Goal: Information Seeking & Learning: Learn about a topic

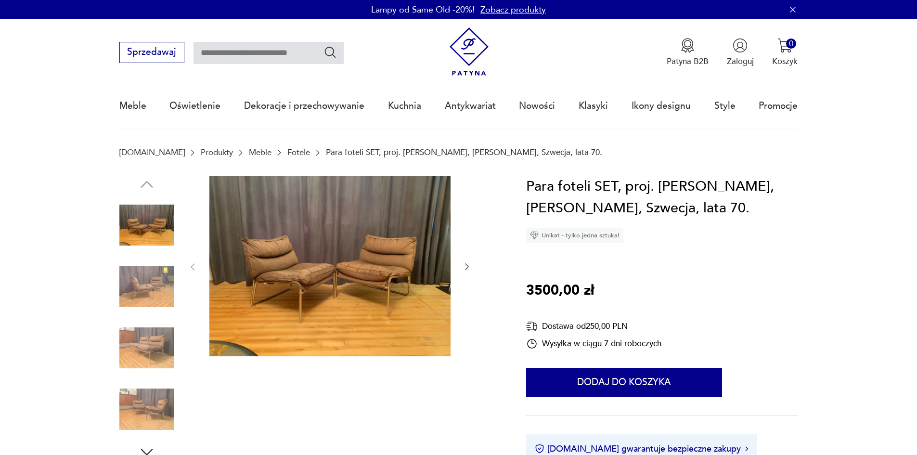
click at [404, 296] on img at bounding box center [329, 266] width 241 height 181
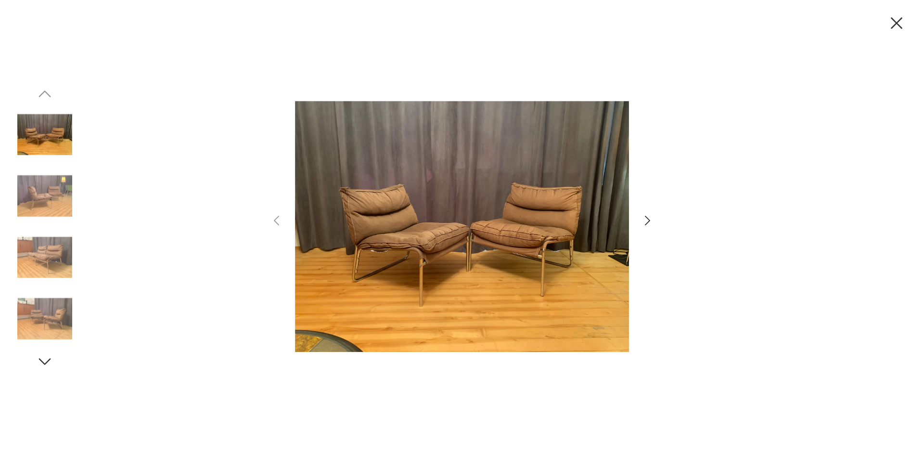
click at [645, 224] on icon "button" at bounding box center [647, 221] width 14 height 14
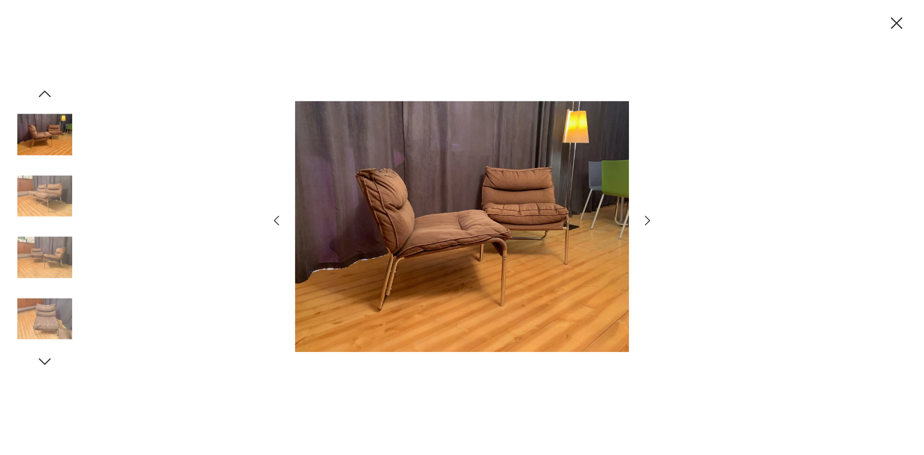
click at [645, 224] on icon "button" at bounding box center [647, 221] width 14 height 14
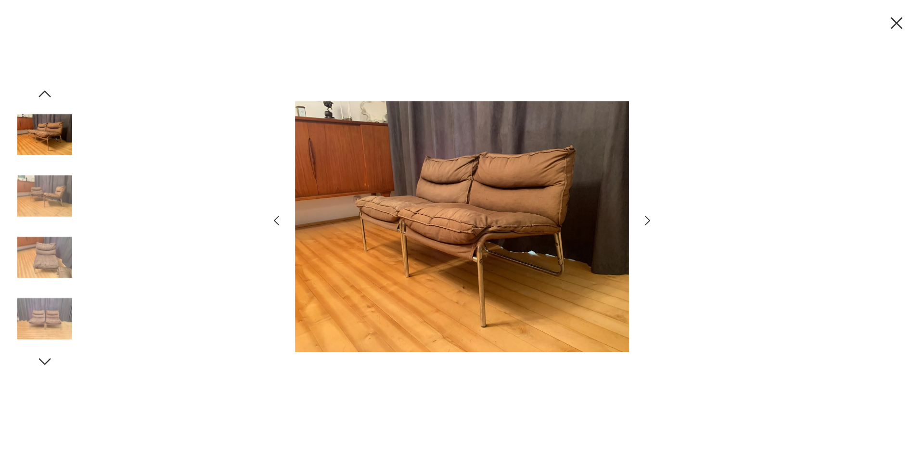
click at [645, 224] on icon "button" at bounding box center [647, 221] width 14 height 14
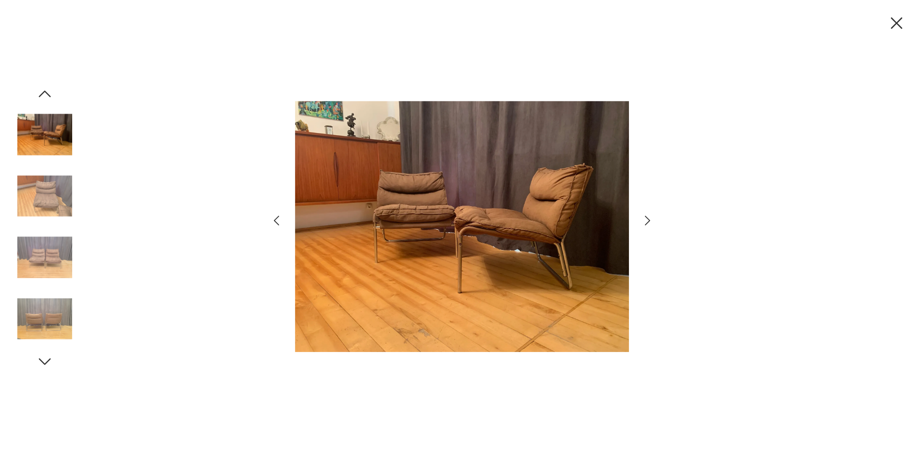
click at [898, 19] on icon "button" at bounding box center [896, 23] width 20 height 20
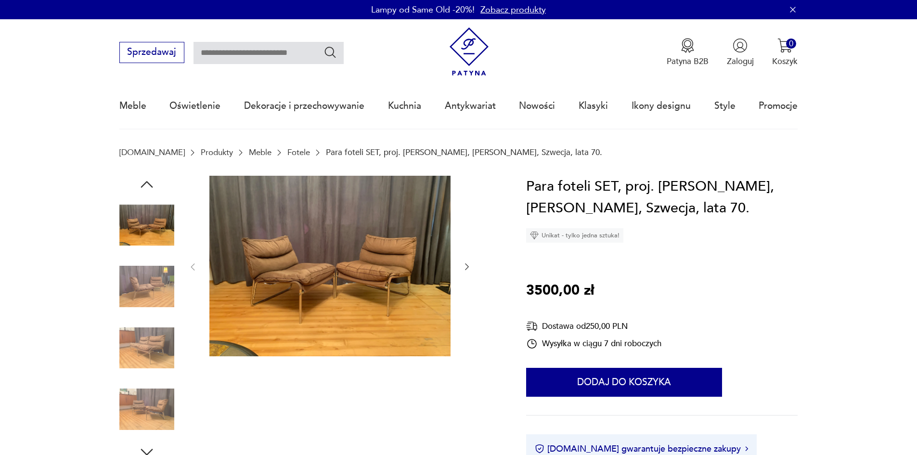
click at [282, 59] on input "text" at bounding box center [268, 53] width 150 height 22
type input "****"
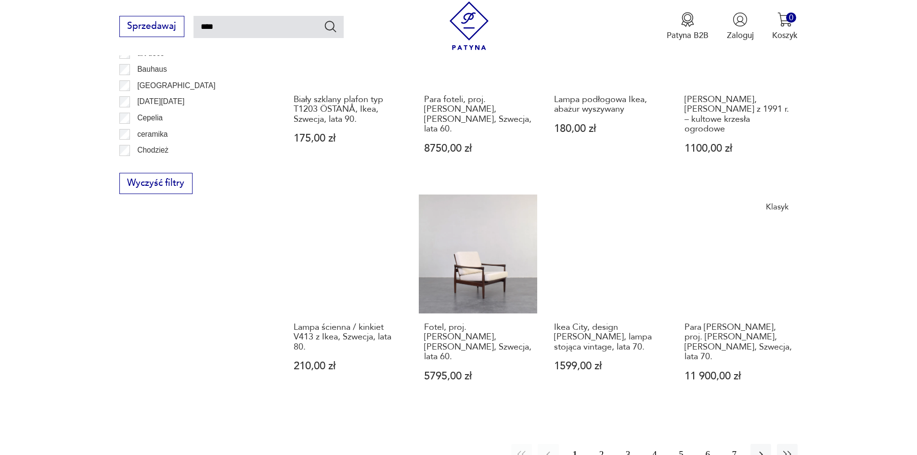
scroll to position [735, 0]
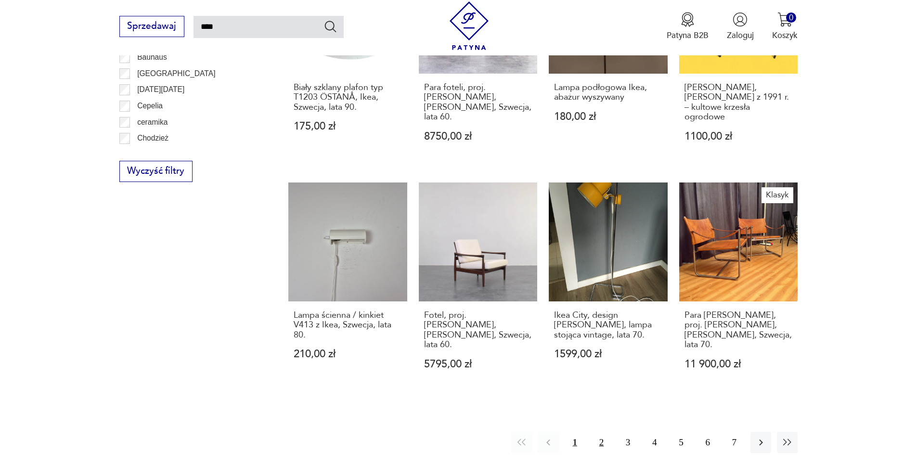
click at [599, 432] on button "2" at bounding box center [601, 442] width 21 height 21
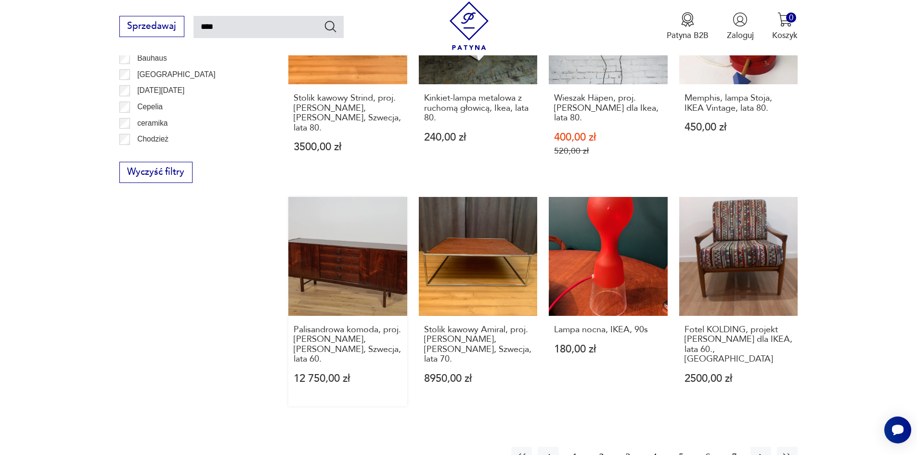
scroll to position [921, 0]
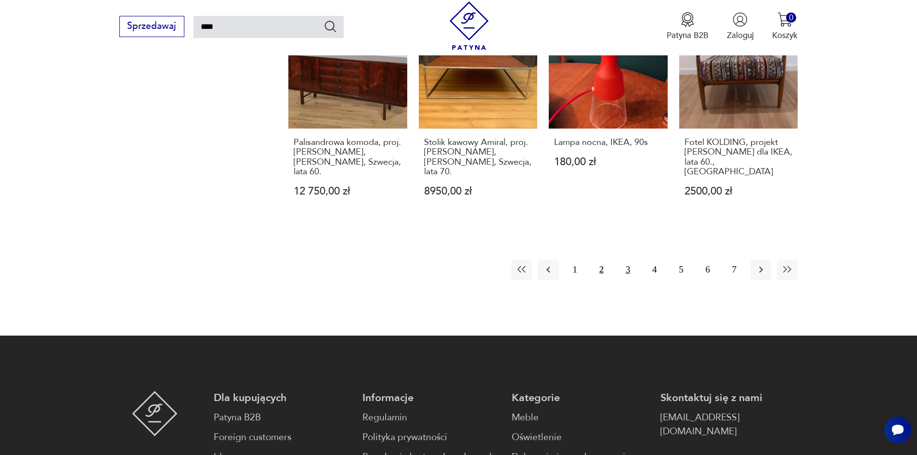
click at [624, 259] on button "3" at bounding box center [627, 269] width 21 height 21
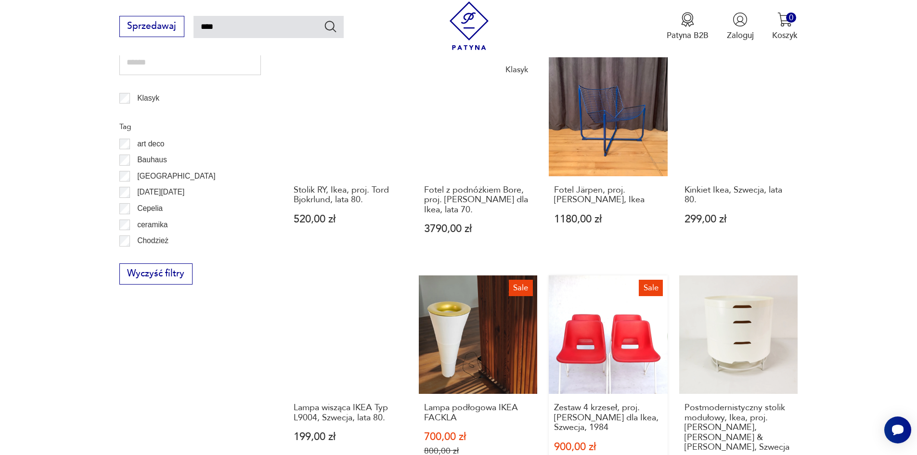
scroll to position [825, 0]
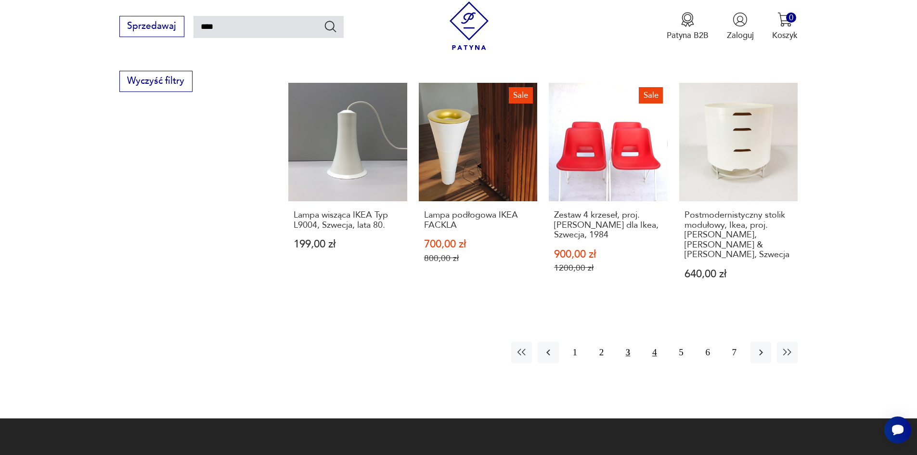
click at [657, 342] on button "4" at bounding box center [654, 352] width 21 height 21
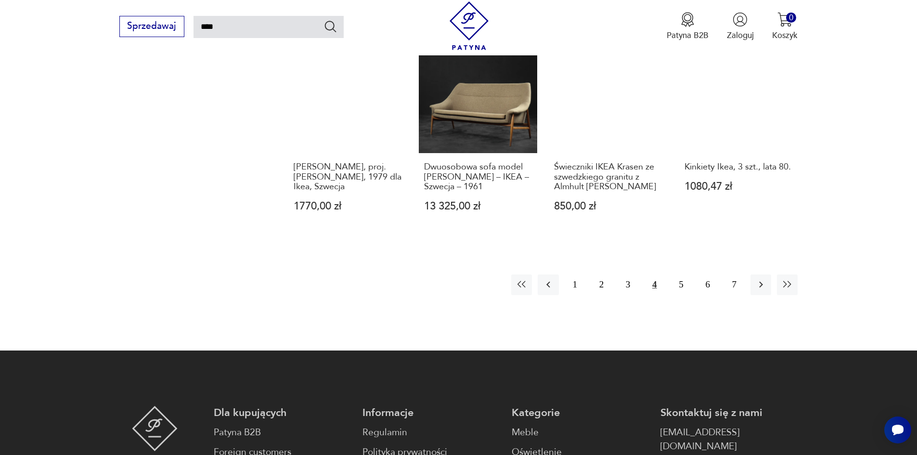
scroll to position [1018, 0]
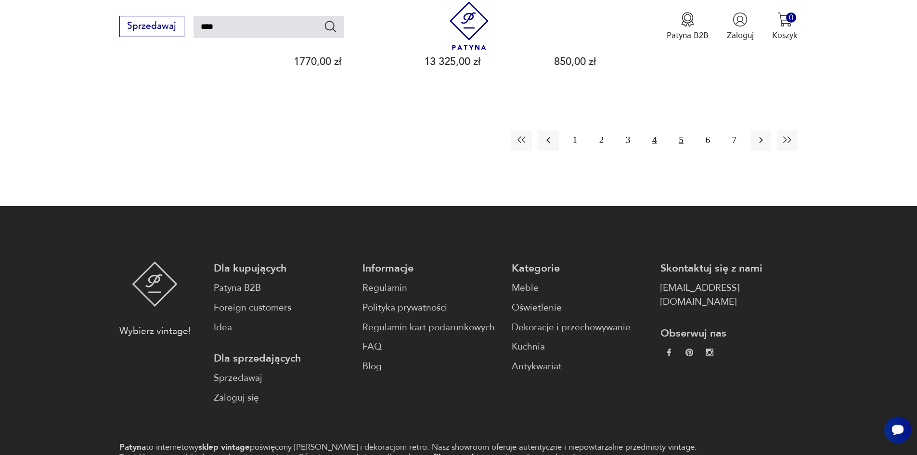
click at [676, 130] on button "5" at bounding box center [680, 140] width 21 height 21
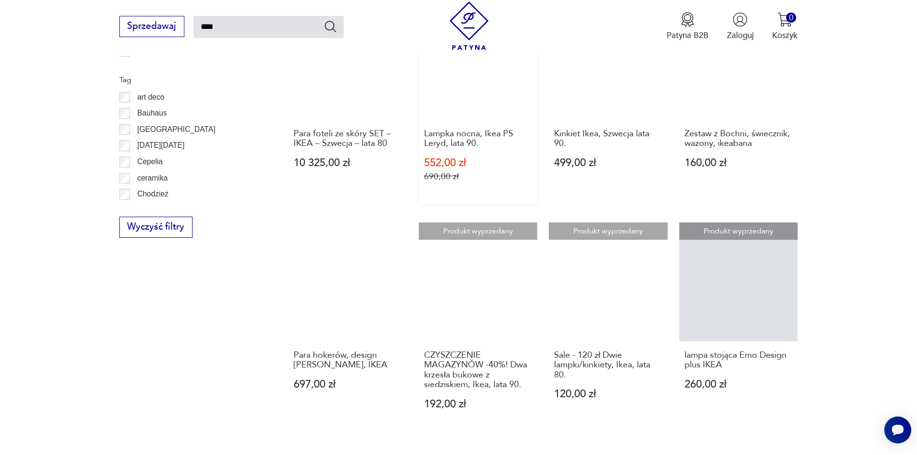
scroll to position [777, 0]
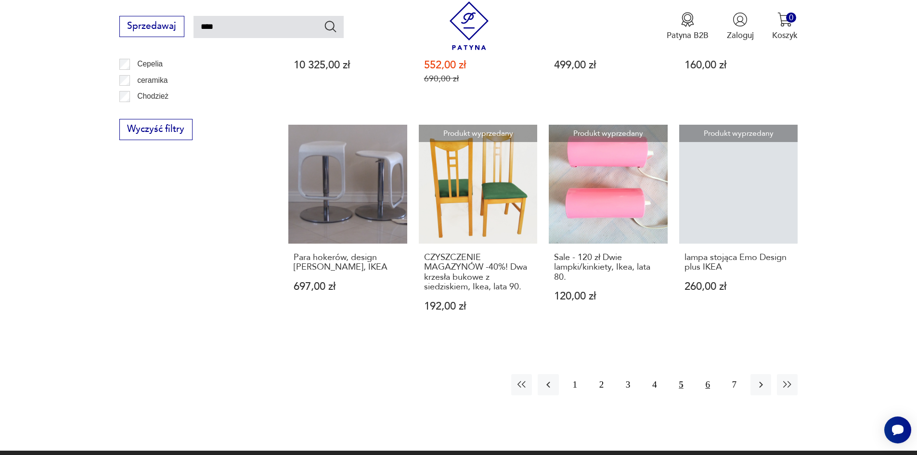
click at [708, 374] on button "6" at bounding box center [707, 384] width 21 height 21
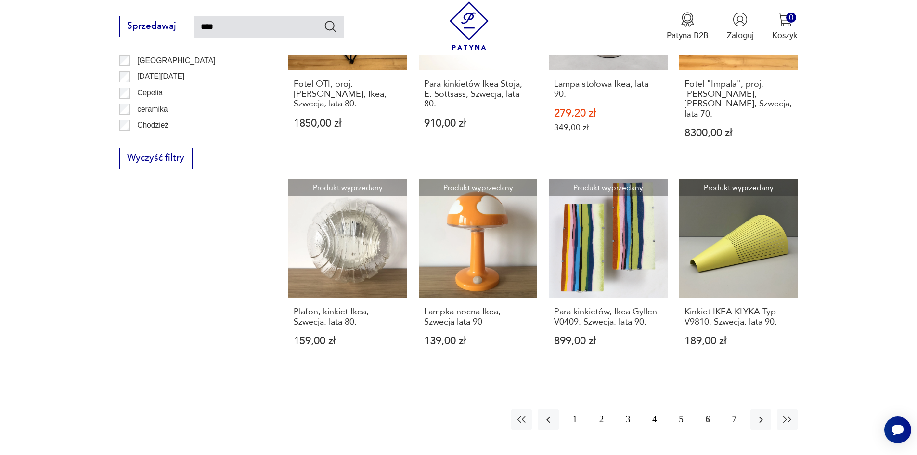
scroll to position [825, 0]
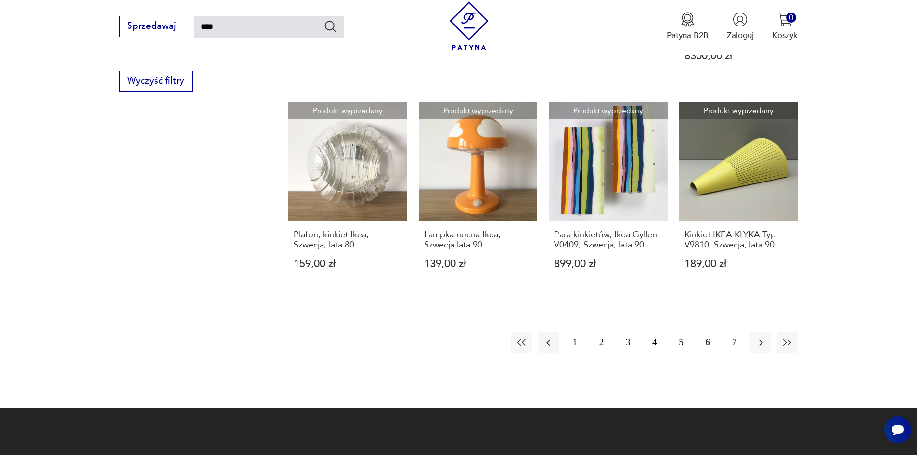
click at [735, 332] on button "7" at bounding box center [734, 342] width 21 height 21
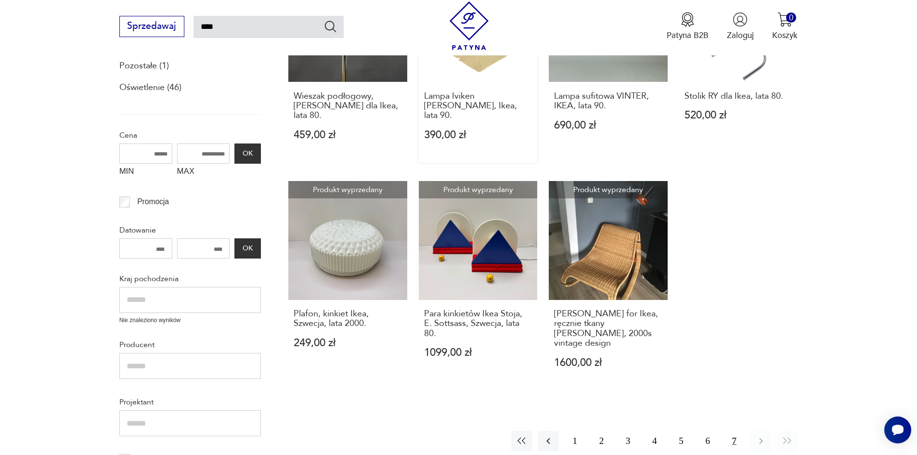
scroll to position [344, 0]
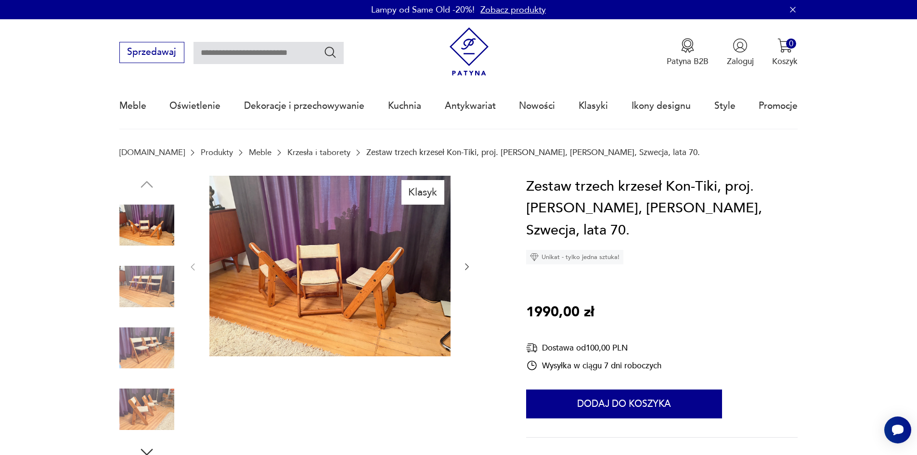
click at [469, 269] on icon "button" at bounding box center [467, 267] width 10 height 10
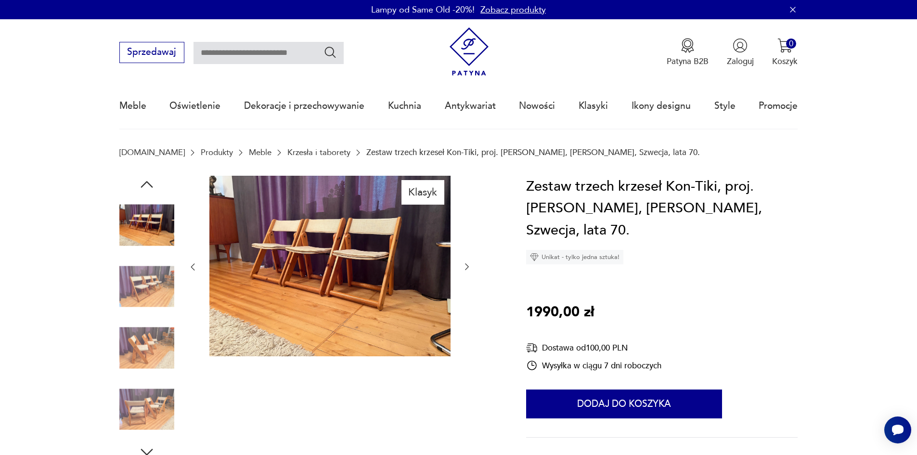
click at [469, 269] on icon "button" at bounding box center [467, 267] width 10 height 10
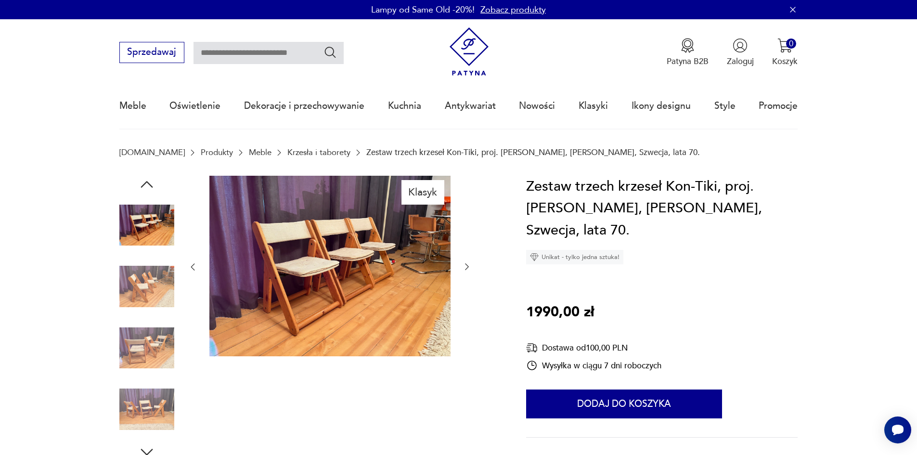
click at [469, 269] on icon "button" at bounding box center [467, 267] width 10 height 10
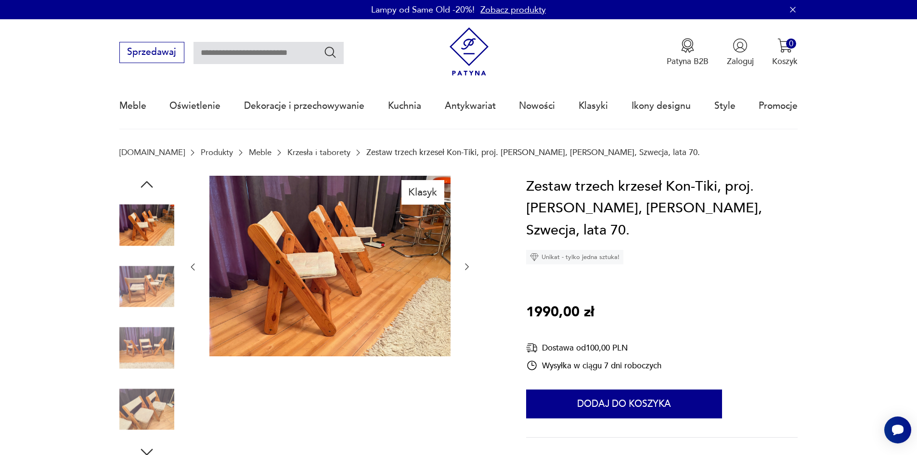
click at [469, 269] on icon "button" at bounding box center [467, 267] width 10 height 10
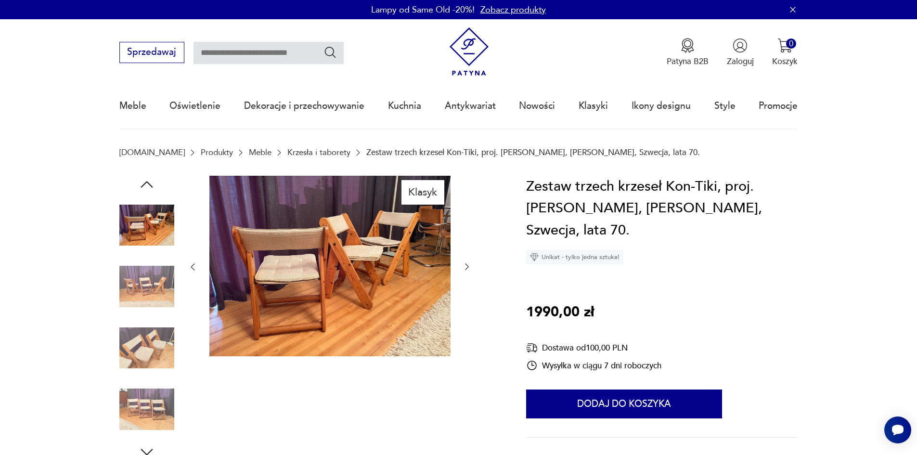
click at [469, 269] on icon "button" at bounding box center [467, 267] width 10 height 10
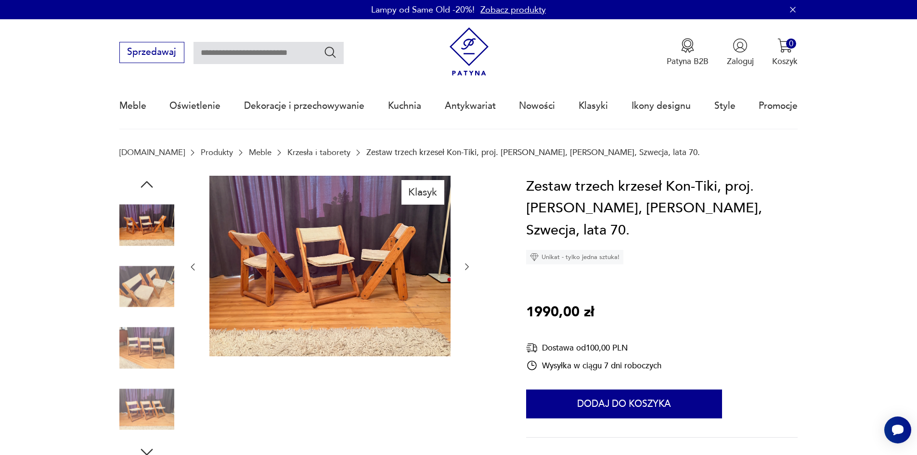
click at [469, 269] on icon "button" at bounding box center [467, 267] width 10 height 10
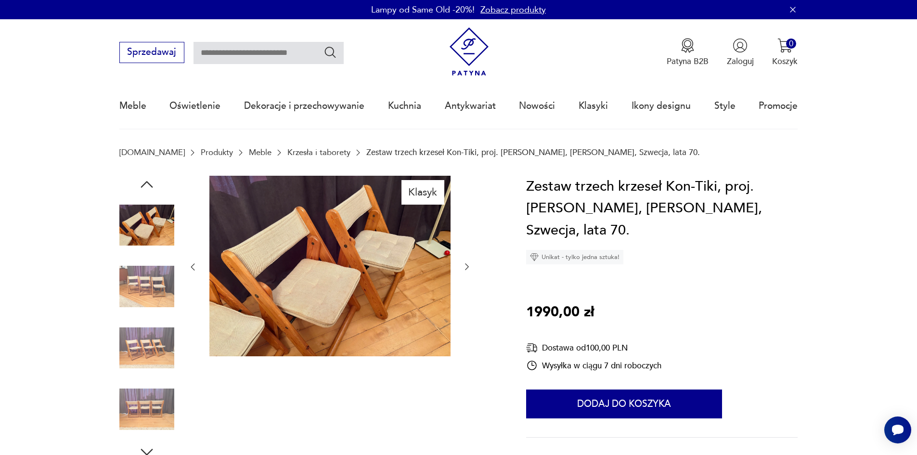
click at [469, 269] on icon "button" at bounding box center [467, 267] width 10 height 10
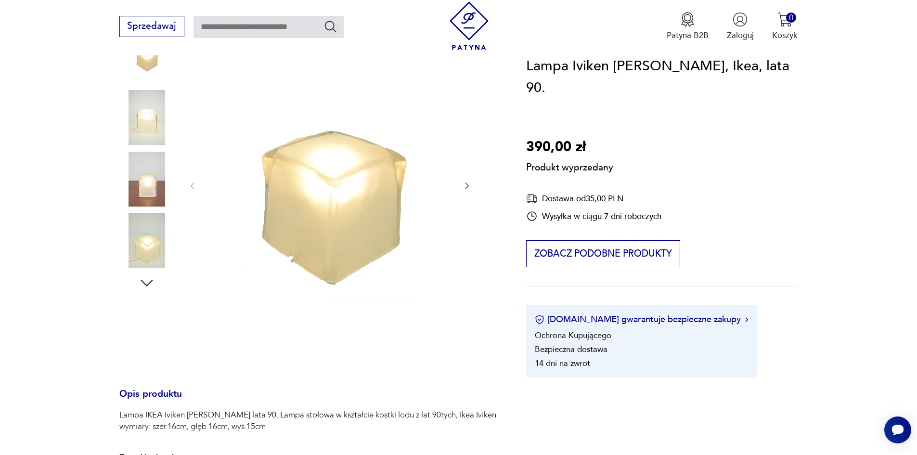
scroll to position [96, 0]
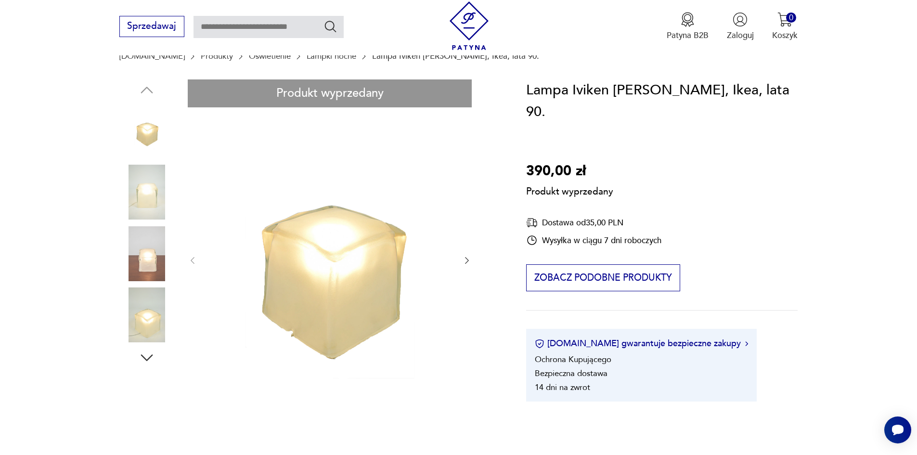
click at [131, 240] on div "Produkt wyprzedany Opis produktu Lampa IKEA Iviken Ice Cube lata 90. Lampa stoł…" at bounding box center [308, 401] width 379 height 645
click at [153, 266] on div "Produkt wyprzedany Opis produktu Lampa IKEA Iviken Ice Cube lata 90. Lampa stoł…" at bounding box center [308, 401] width 379 height 645
click at [465, 257] on div "Produkt wyprzedany Opis produktu Lampa IKEA Iviken Ice Cube lata 90. Lampa stoł…" at bounding box center [308, 401] width 379 height 645
